Goal: Transaction & Acquisition: Purchase product/service

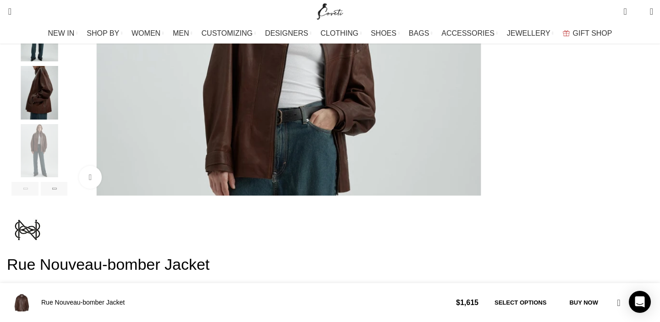
scroll to position [357, 0]
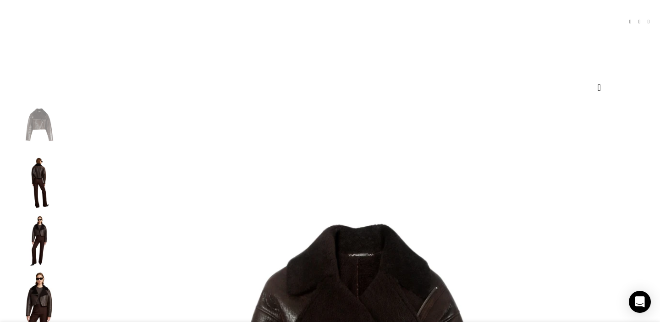
click at [67, 247] on img "3 / 6" at bounding box center [39, 241] width 56 height 54
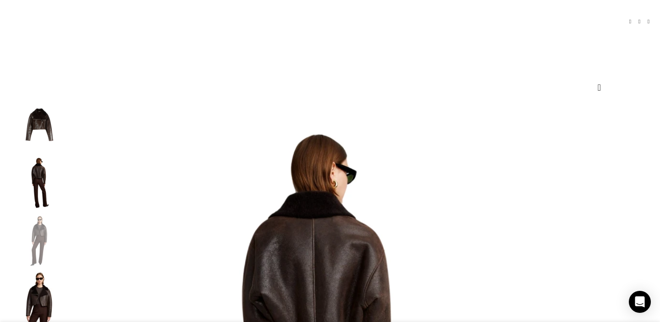
click at [67, 247] on img "3 / 6" at bounding box center [39, 241] width 56 height 54
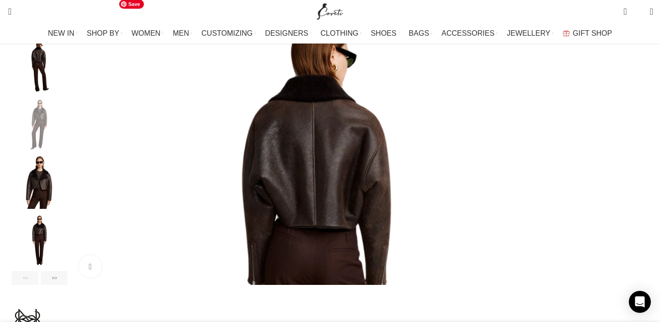
scroll to position [189, 0]
click at [67, 207] on img "4 / 6" at bounding box center [39, 183] width 56 height 54
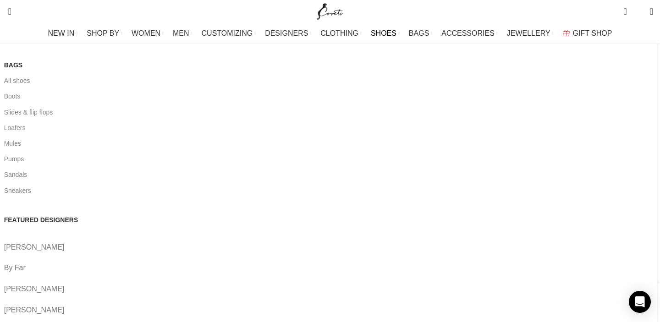
scroll to position [0, 193]
